Goal: Complete application form: Complete application form

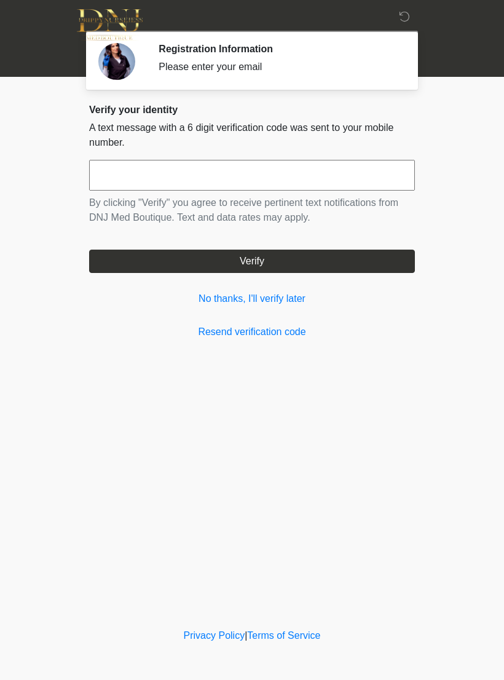
click at [331, 170] on input "text" at bounding box center [252, 175] width 326 height 31
type input "******"
click at [328, 259] on button "Verify" at bounding box center [252, 260] width 326 height 23
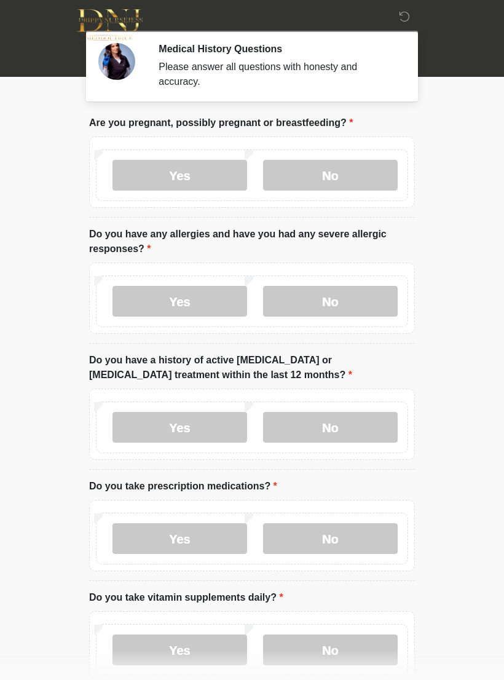
click at [364, 168] on label "No" at bounding box center [330, 175] width 135 height 31
click at [379, 298] on label "No" at bounding box center [330, 301] width 135 height 31
click at [379, 426] on label "No" at bounding box center [330, 427] width 135 height 31
click at [222, 536] on label "Yes" at bounding box center [179, 538] width 135 height 31
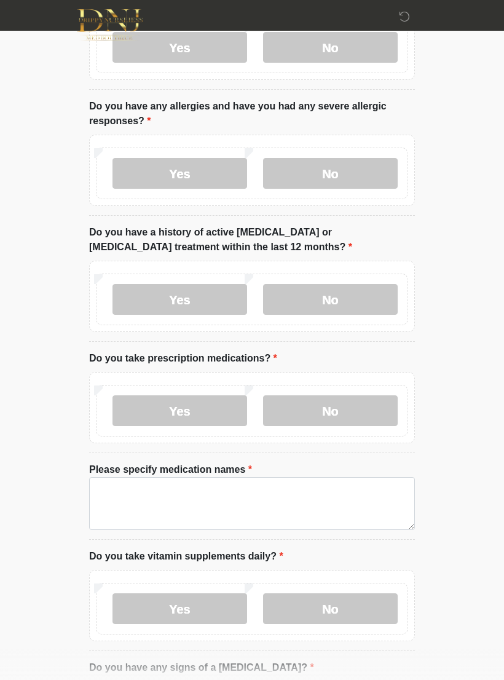
scroll to position [128, 0]
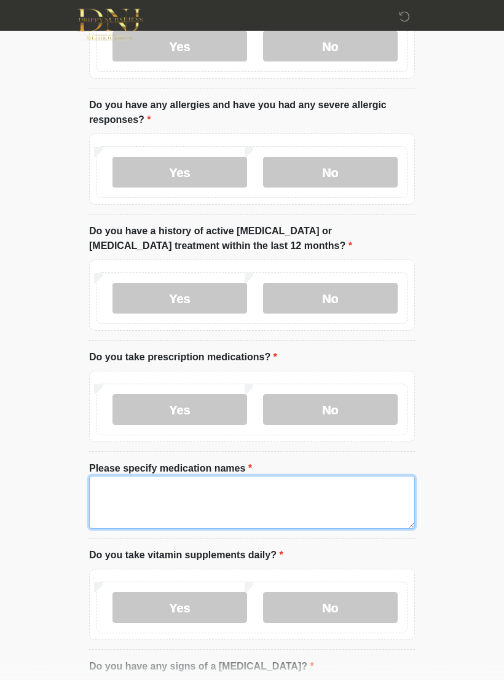
click at [215, 488] on textarea "Please specify medication names" at bounding box center [252, 502] width 326 height 53
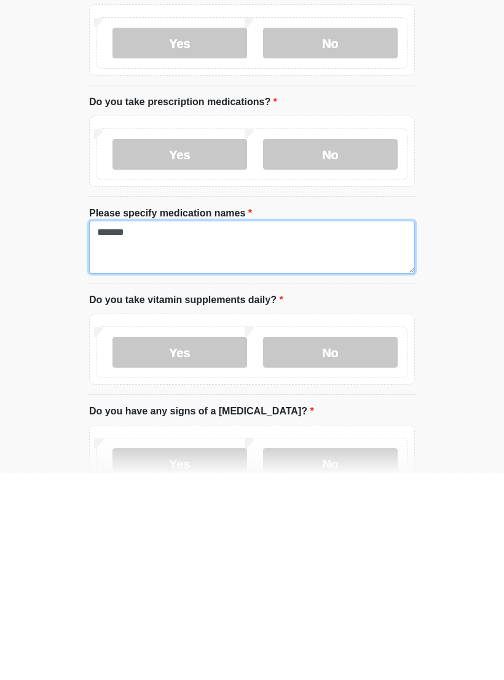
type textarea "*******"
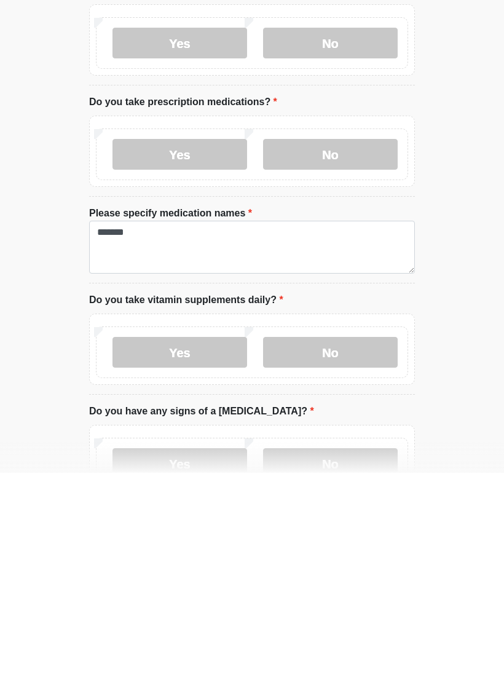
click at [351, 544] on label "No" at bounding box center [330, 559] width 135 height 31
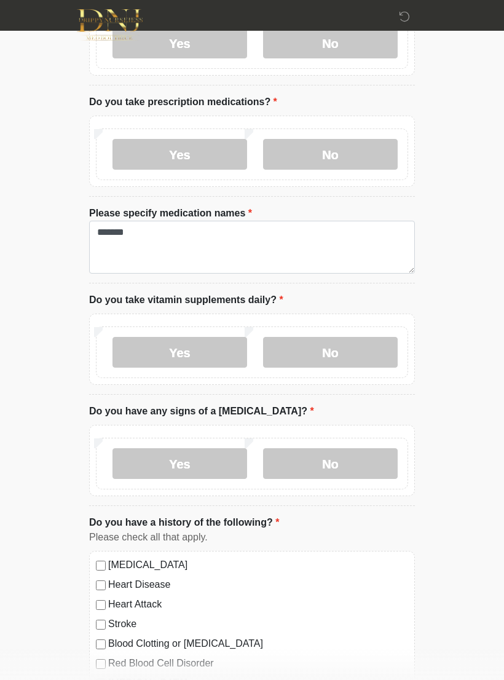
click at [353, 457] on label "No" at bounding box center [330, 463] width 135 height 31
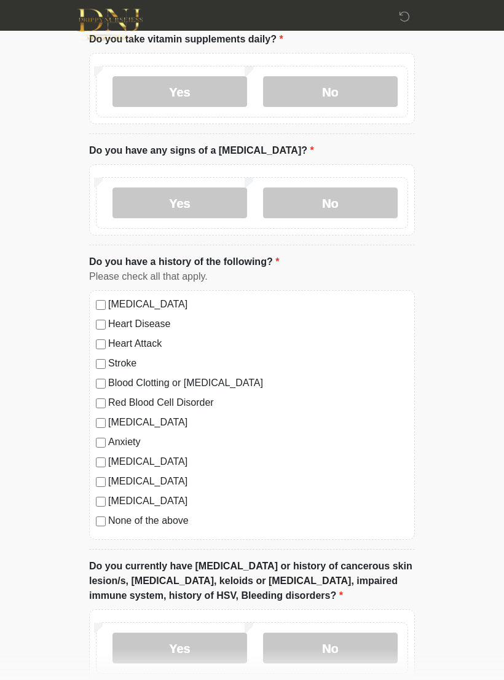
scroll to position [646, 0]
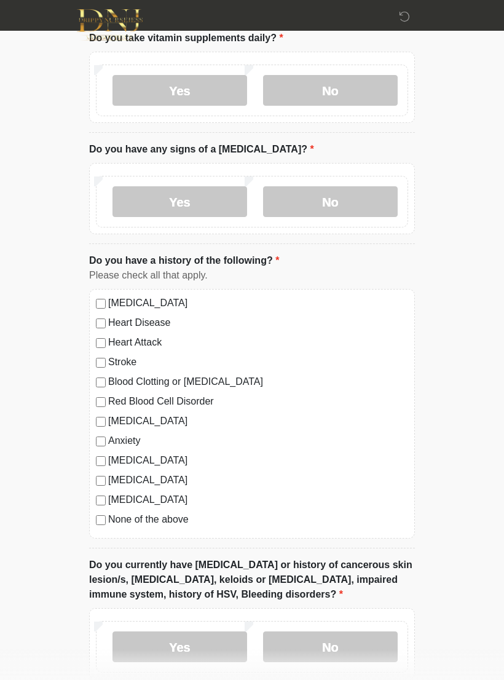
click at [109, 517] on label "None of the above" at bounding box center [258, 519] width 300 height 15
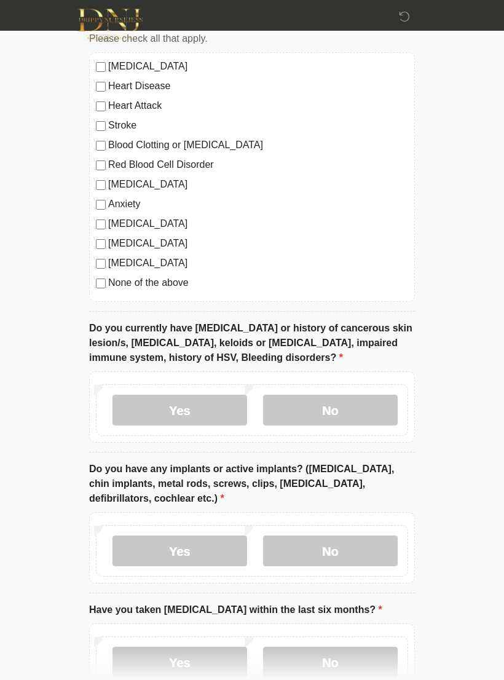
scroll to position [882, 0]
click at [355, 407] on label "No" at bounding box center [330, 409] width 135 height 31
click at [209, 547] on label "Yes" at bounding box center [179, 550] width 135 height 31
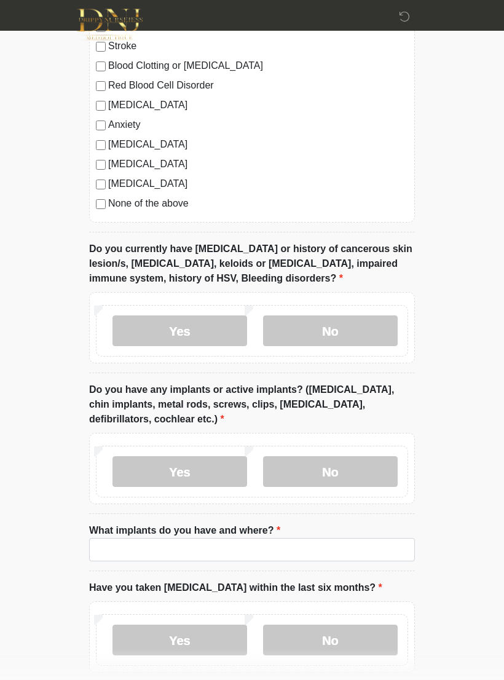
scroll to position [971, 0]
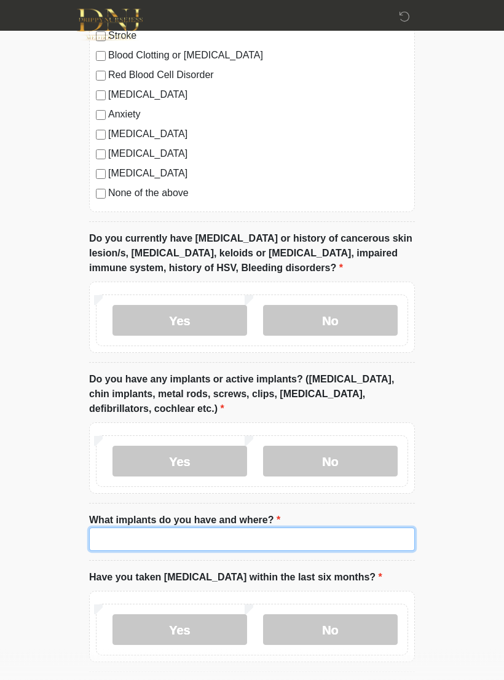
click at [305, 534] on input "What implants do you have and where?" at bounding box center [252, 539] width 326 height 23
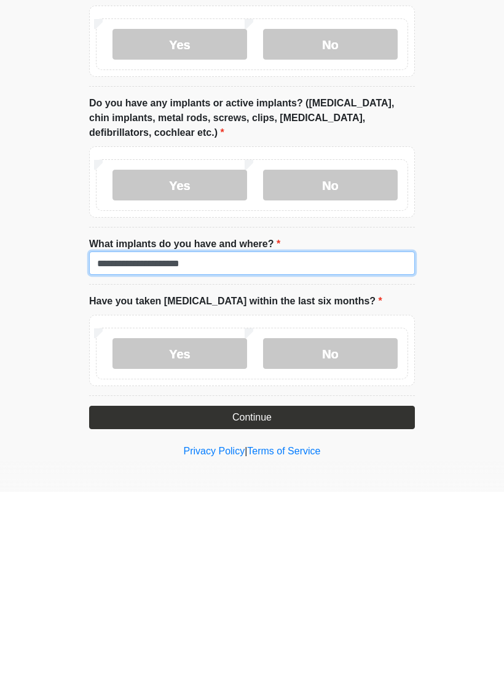
type input "**********"
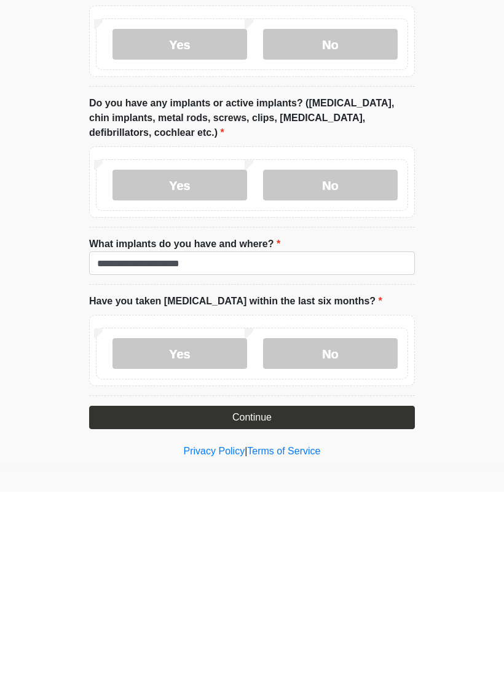
click at [363, 526] on label "No" at bounding box center [330, 541] width 135 height 31
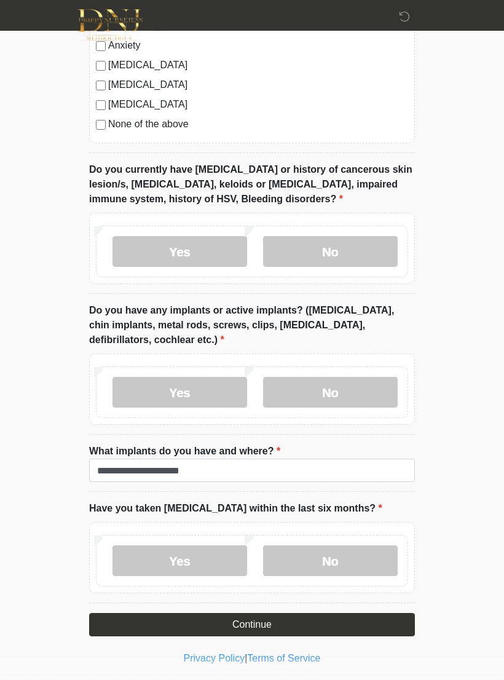
click at [350, 622] on button "Continue" at bounding box center [252, 624] width 326 height 23
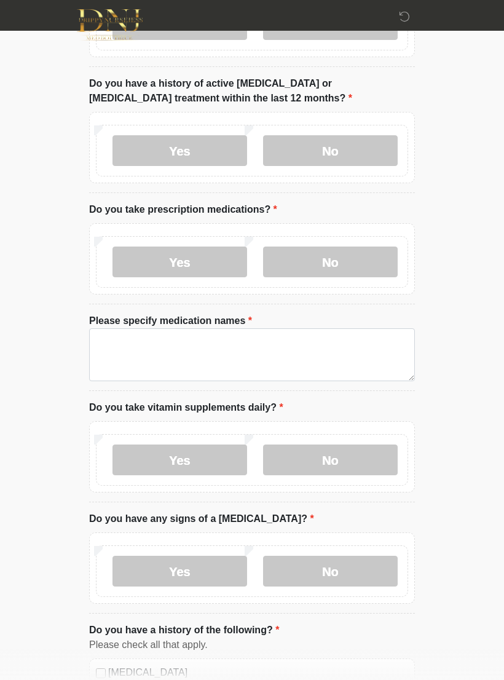
scroll to position [0, 0]
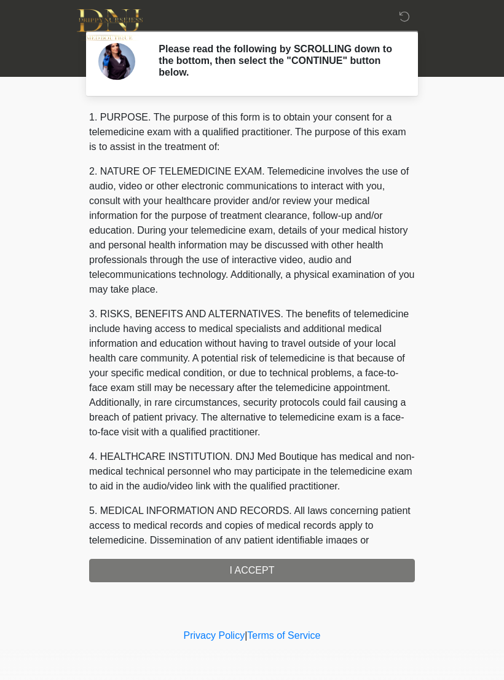
click at [338, 568] on div "1. PURPOSE. The purpose of this form is to obtain your consent for a telemedici…" at bounding box center [252, 346] width 326 height 472
click at [270, 574] on div "1. PURPOSE. The purpose of this form is to obtain your consent for a telemedici…" at bounding box center [252, 346] width 326 height 472
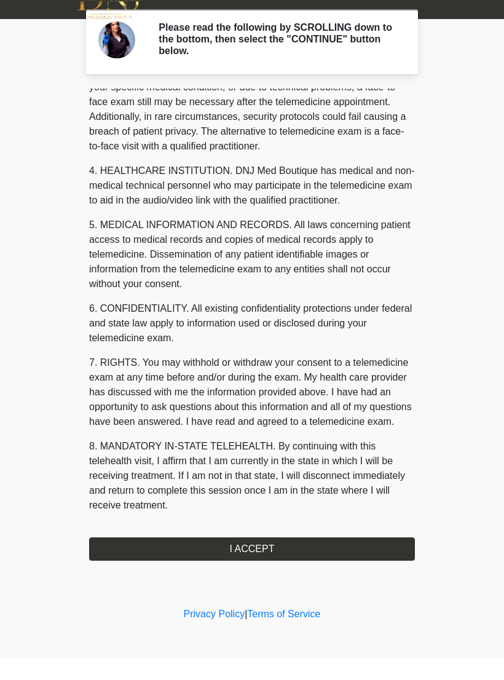
scroll to position [279, 0]
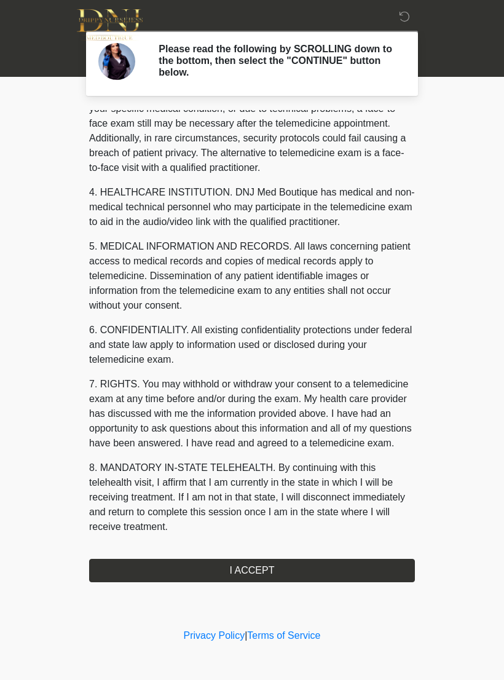
click at [278, 570] on button "I ACCEPT" at bounding box center [252, 570] width 326 height 23
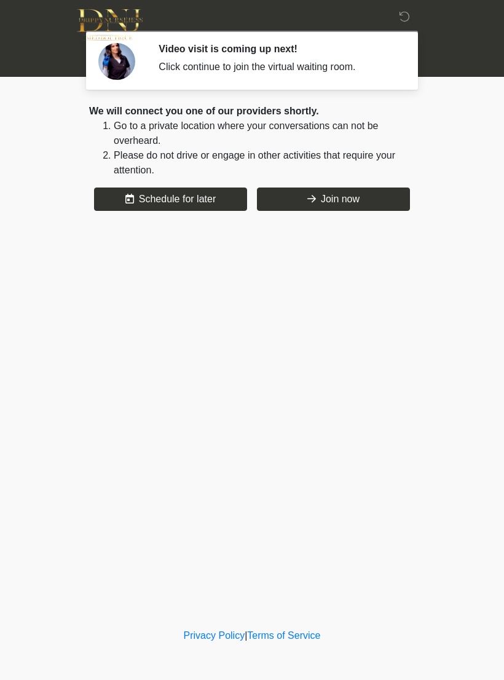
click at [353, 198] on button "Join now" at bounding box center [333, 198] width 153 height 23
